Goal: Information Seeking & Learning: Learn about a topic

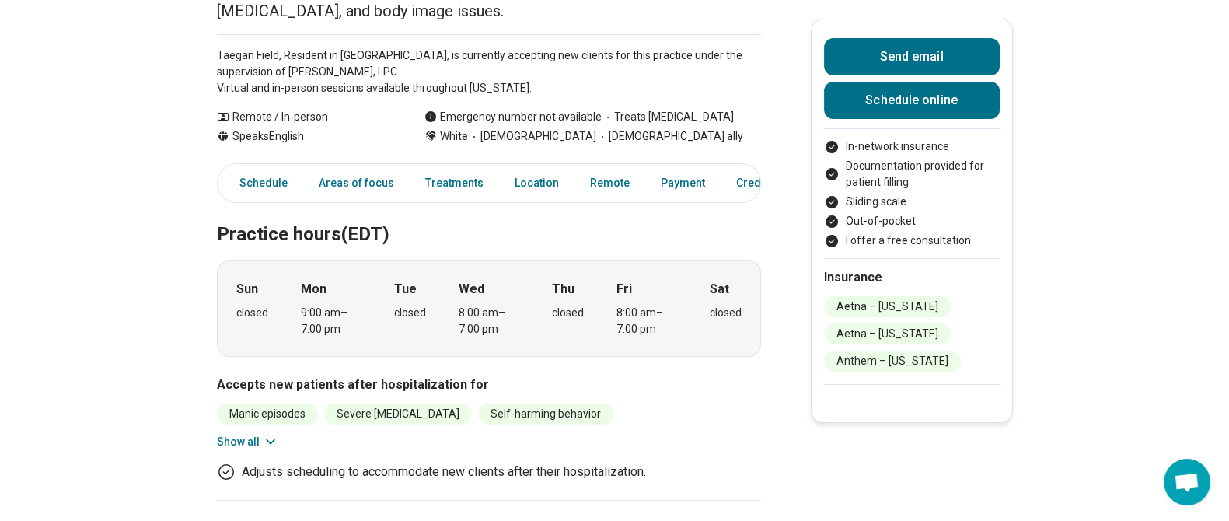
scroll to position [203, 0]
click at [249, 440] on button "Show all" at bounding box center [247, 441] width 61 height 16
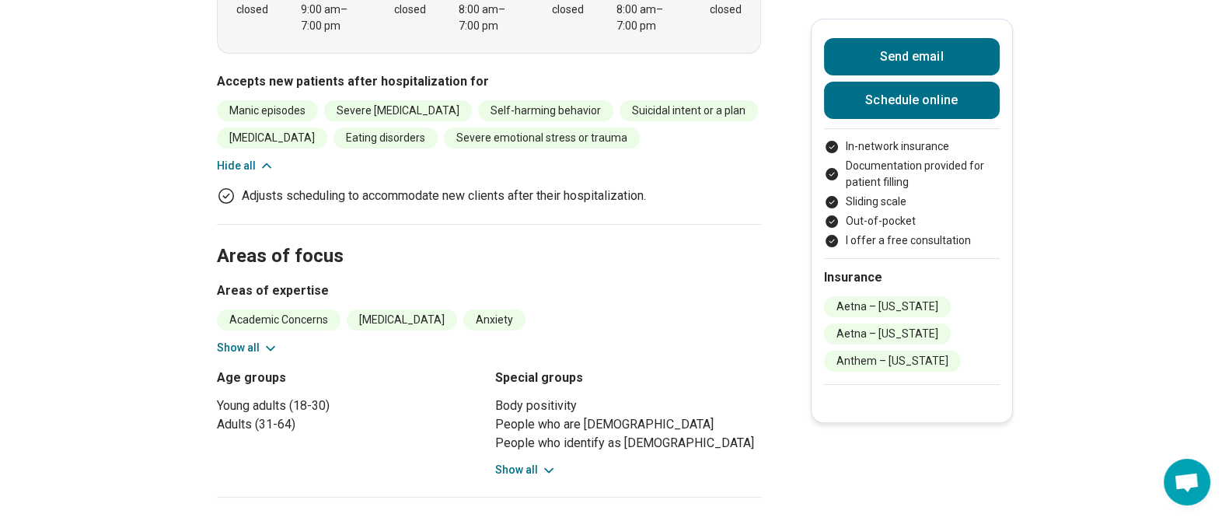
scroll to position [506, 0]
click at [252, 342] on button "Show all" at bounding box center [247, 347] width 61 height 16
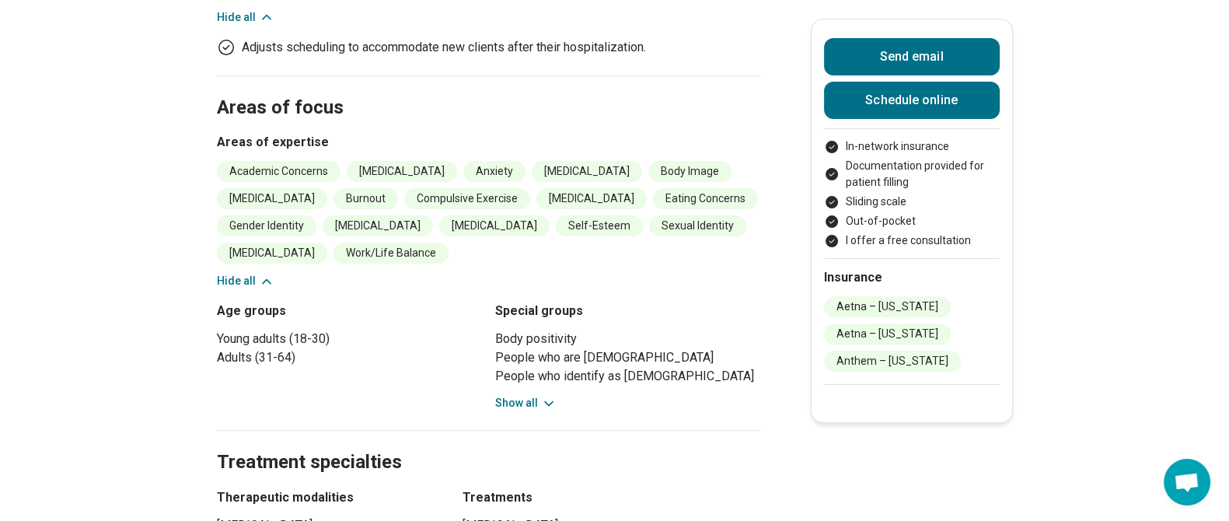
scroll to position [656, 0]
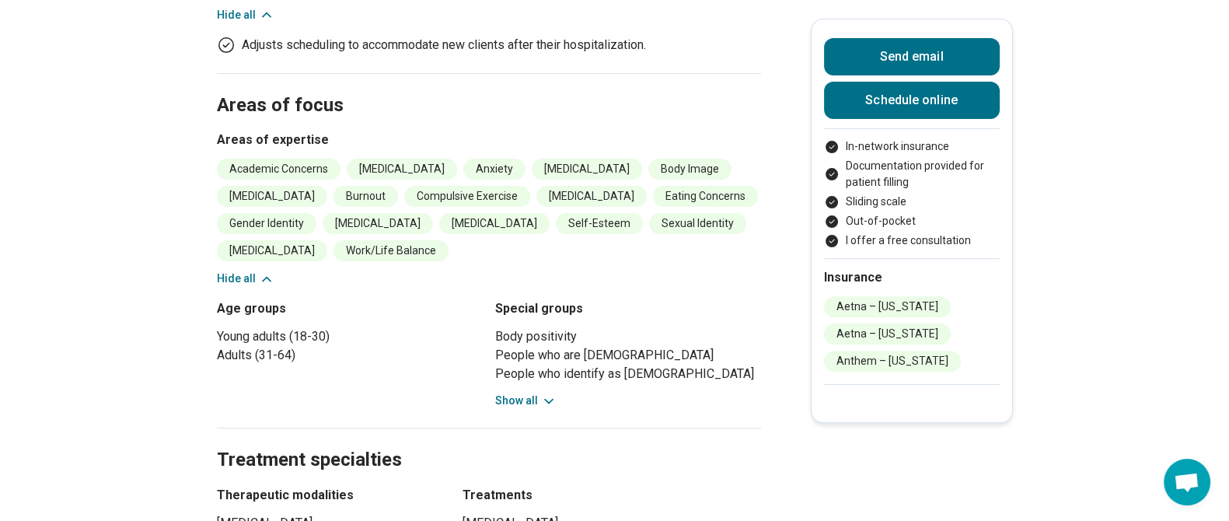
click at [537, 400] on button "Show all" at bounding box center [525, 400] width 61 height 16
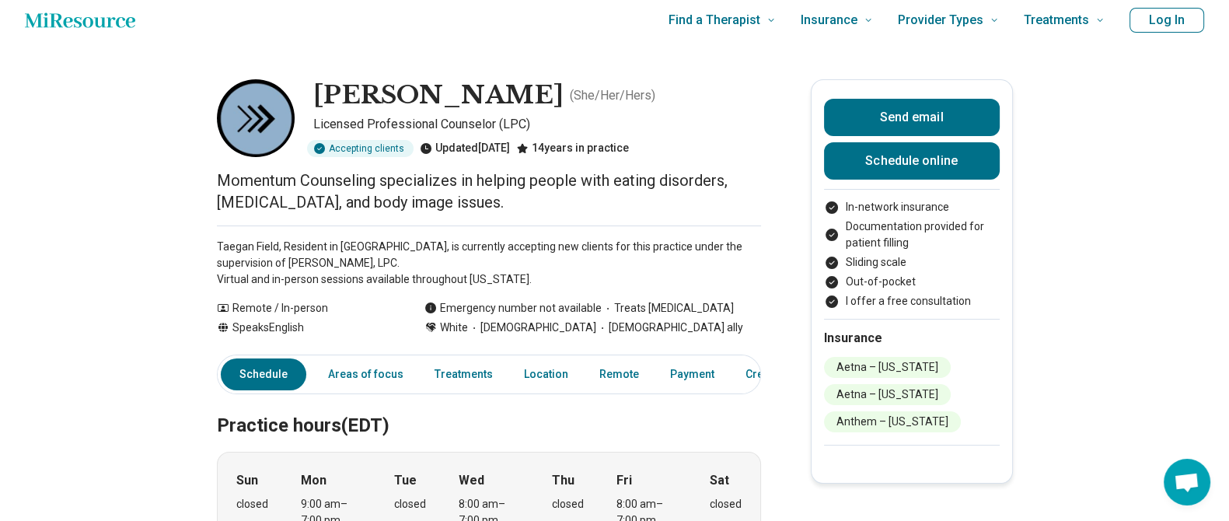
scroll to position [0, 0]
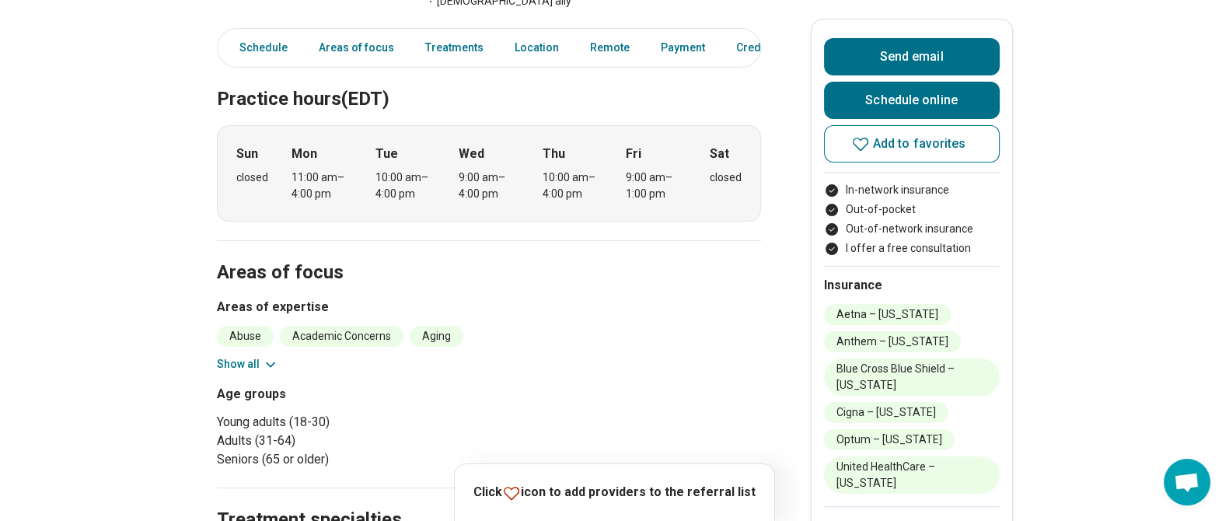
scroll to position [427, 0]
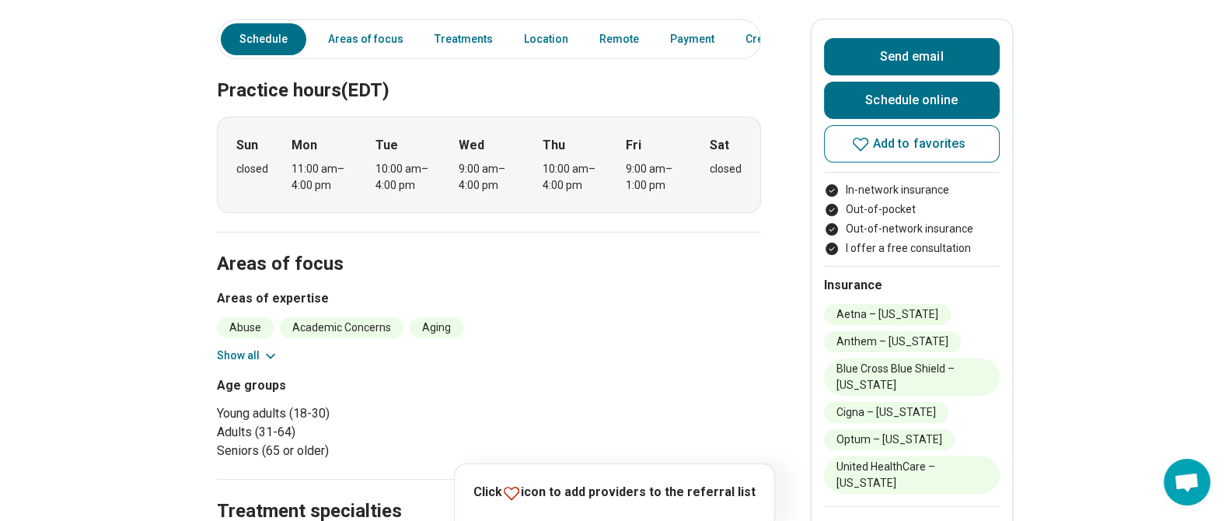
click at [260, 347] on button "Show all" at bounding box center [247, 355] width 61 height 16
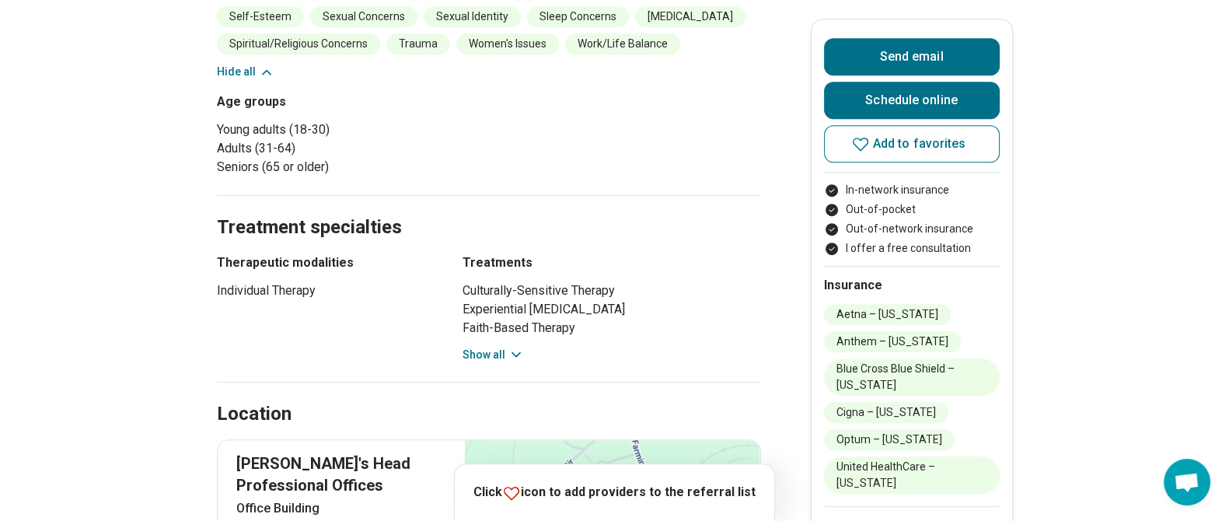
scroll to position [1050, 0]
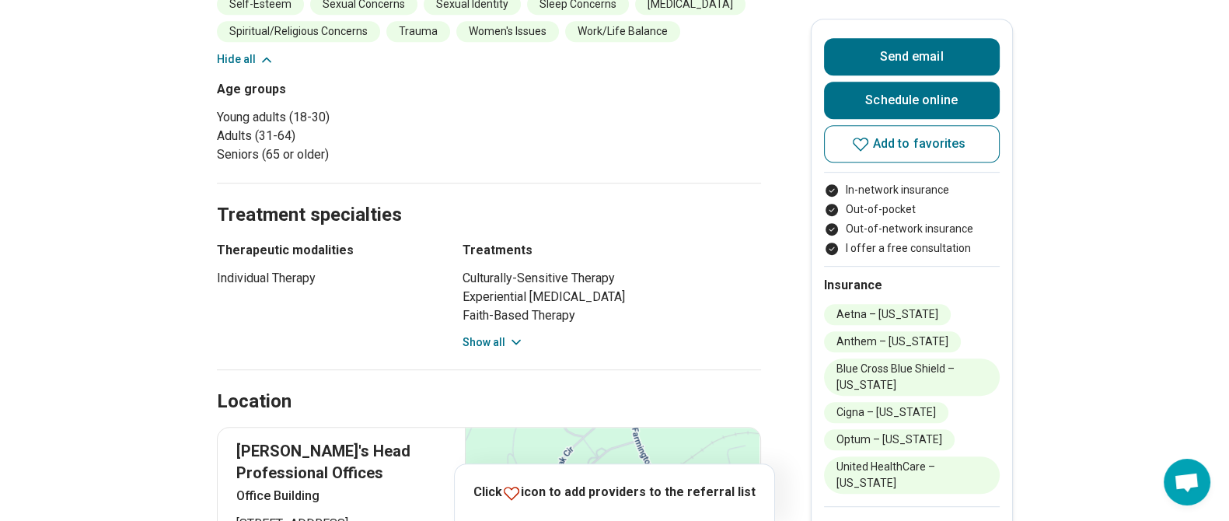
click at [502, 334] on button "Show all" at bounding box center [492, 342] width 61 height 16
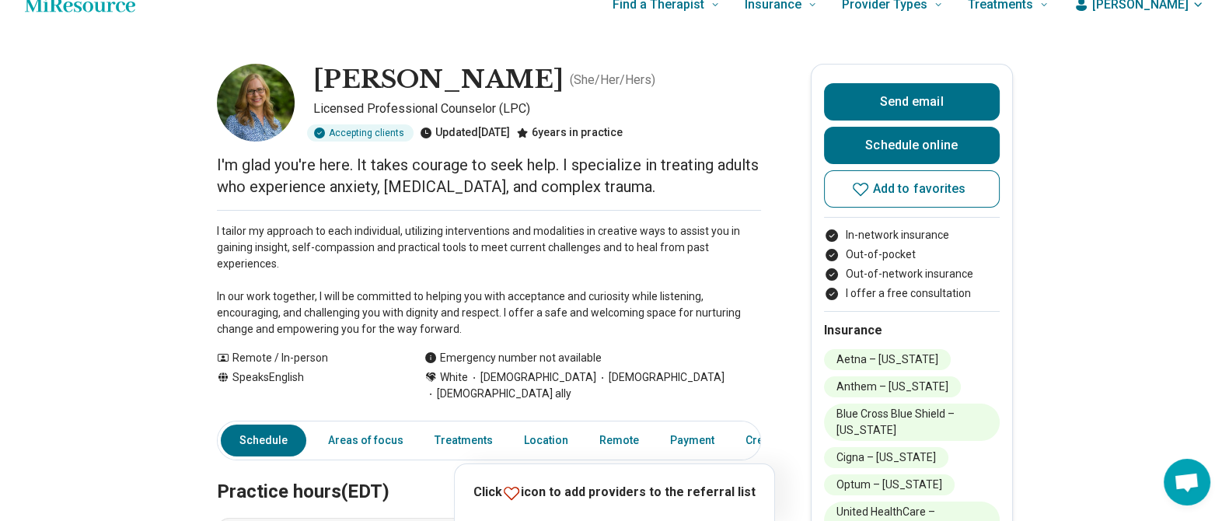
scroll to position [0, 0]
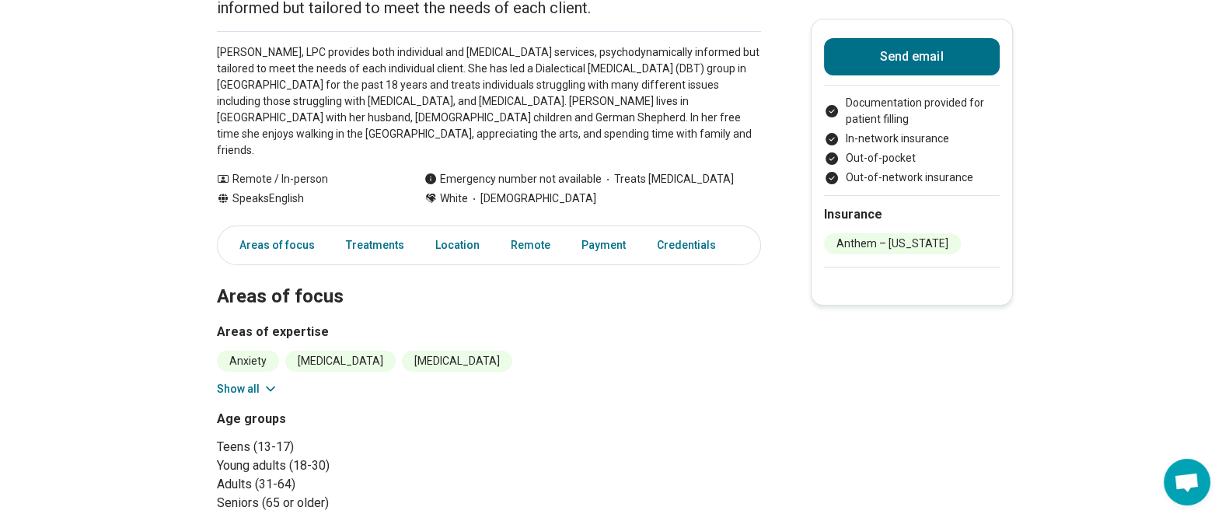
scroll to position [206, 0]
click at [228, 380] on button "Show all" at bounding box center [247, 388] width 61 height 16
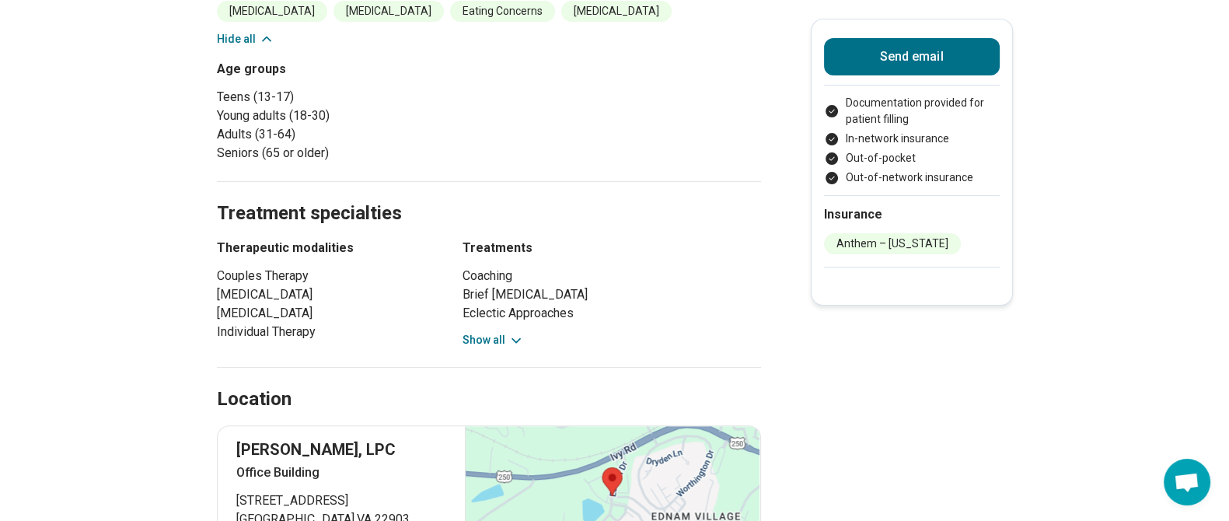
scroll to position [584, 0]
click at [495, 330] on button "Show all" at bounding box center [492, 338] width 61 height 16
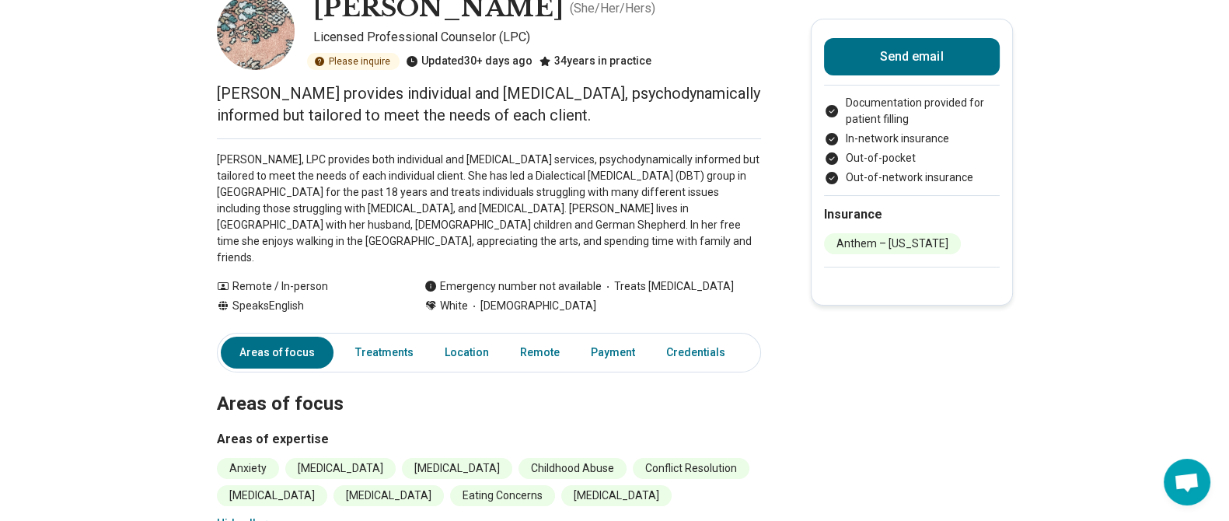
scroll to position [0, 0]
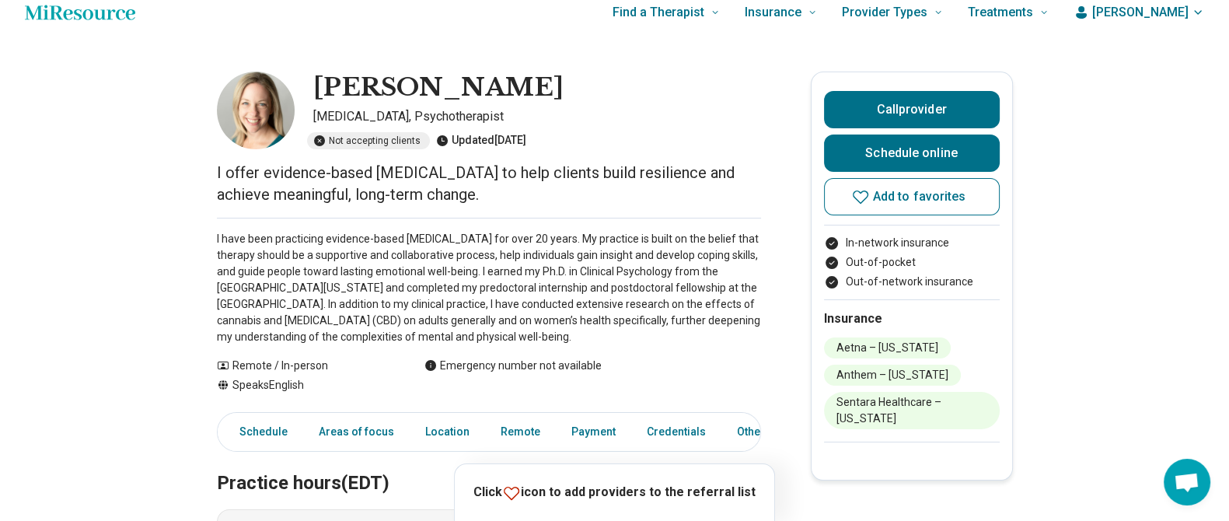
scroll to position [20, 0]
